Goal: Find specific page/section: Find specific page/section

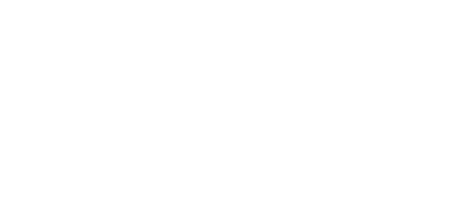
select select "es"
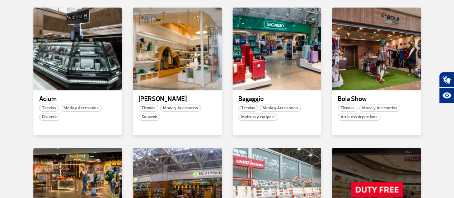
scroll to position [18, 0]
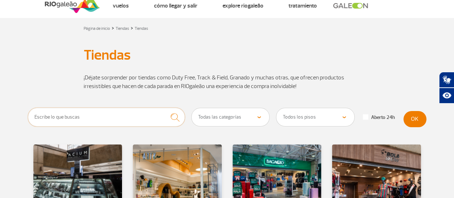
click at [62, 115] on input "text" at bounding box center [106, 117] width 157 height 19
click at [174, 117] on img "submit" at bounding box center [174, 117] width 15 height 15
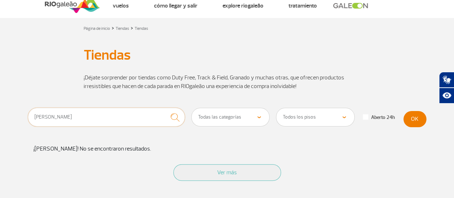
click at [56, 119] on input "[PERSON_NAME]" at bounding box center [106, 117] width 157 height 19
type input "t"
type input "vivo"
click at [173, 117] on img "submit" at bounding box center [174, 117] width 15 height 15
click at [261, 114] on select "Todas las categorías Cosmético y Belleza Electrónica Libros y Revistas Moda y A…" at bounding box center [231, 117] width 78 height 18
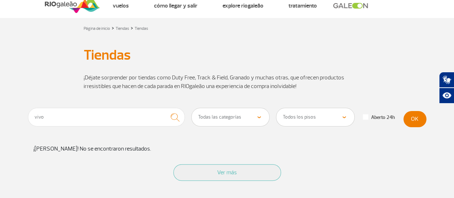
select select "25"
click at [192, 108] on select "Todas las categorías Cosmético y Belleza Electrónica Libros y Revistas Moda y A…" at bounding box center [231, 117] width 78 height 18
click at [410, 118] on button "OK" at bounding box center [415, 119] width 23 height 16
click at [65, 115] on input "vivo" at bounding box center [106, 117] width 157 height 19
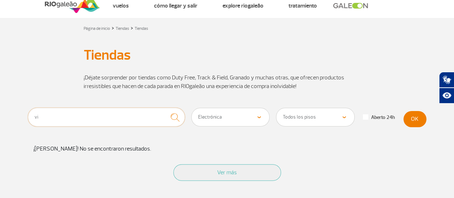
type input "v"
click at [415, 117] on button "OK" at bounding box center [415, 119] width 23 height 16
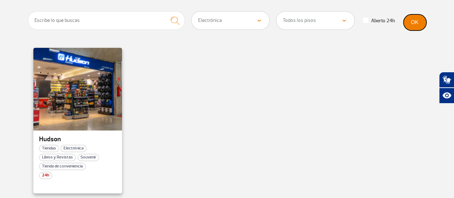
scroll to position [125, 0]
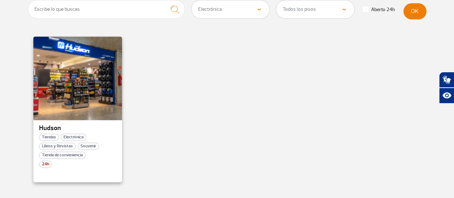
click at [66, 93] on div at bounding box center [77, 78] width 90 height 84
